Goal: Information Seeking & Learning: Learn about a topic

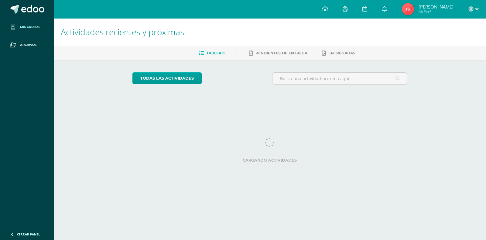
click at [23, 30] on link "Mis cursos" at bounding box center [27, 27] width 44 height 18
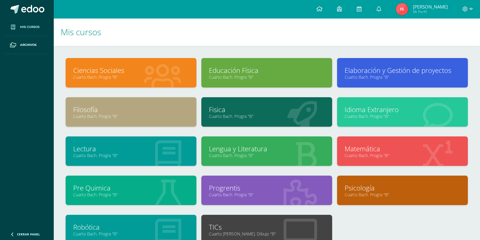
click at [362, 68] on link "Elaboración y Gestión de proyectos" at bounding box center [403, 70] width 116 height 9
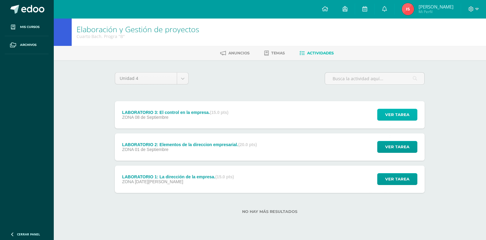
click at [386, 118] on button "Ver tarea" at bounding box center [397, 115] width 40 height 12
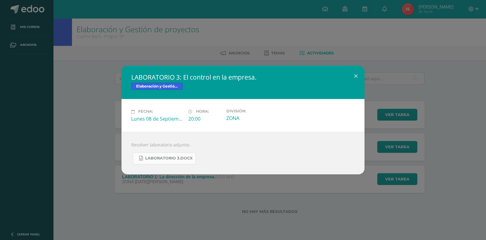
click at [158, 156] on span "LABORATORIO 3.docx" at bounding box center [168, 158] width 47 height 5
